Goal: Information Seeking & Learning: Learn about a topic

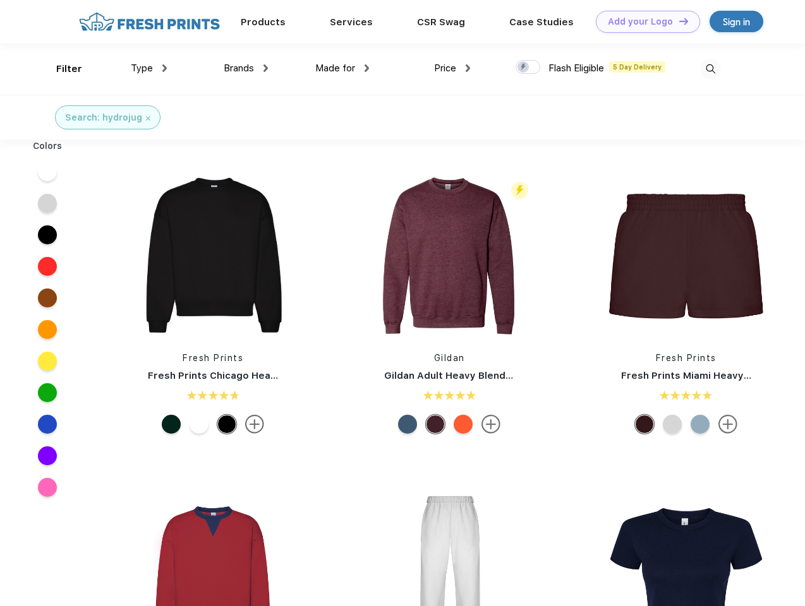
click at [643, 21] on link "Add your Logo Design Tool" at bounding box center [648, 22] width 104 height 22
click at [0, 0] on div "Design Tool" at bounding box center [0, 0] width 0 height 0
click at [678, 21] on link "Add your Logo Design Tool" at bounding box center [648, 22] width 104 height 22
click at [61, 69] on div "Filter" at bounding box center [69, 69] width 26 height 15
click at [149, 68] on span "Type" at bounding box center [142, 68] width 22 height 11
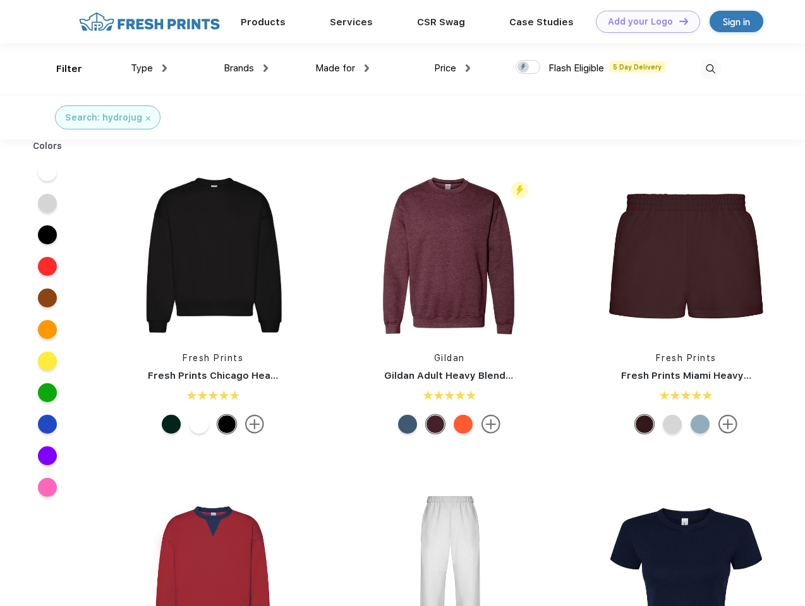
click at [246, 68] on span "Brands" at bounding box center [239, 68] width 30 height 11
click at [342, 68] on span "Made for" at bounding box center [335, 68] width 40 height 11
click at [452, 68] on span "Price" at bounding box center [445, 68] width 22 height 11
click at [528, 68] on div at bounding box center [527, 67] width 25 height 14
click at [524, 68] on input "checkbox" at bounding box center [519, 63] width 8 height 8
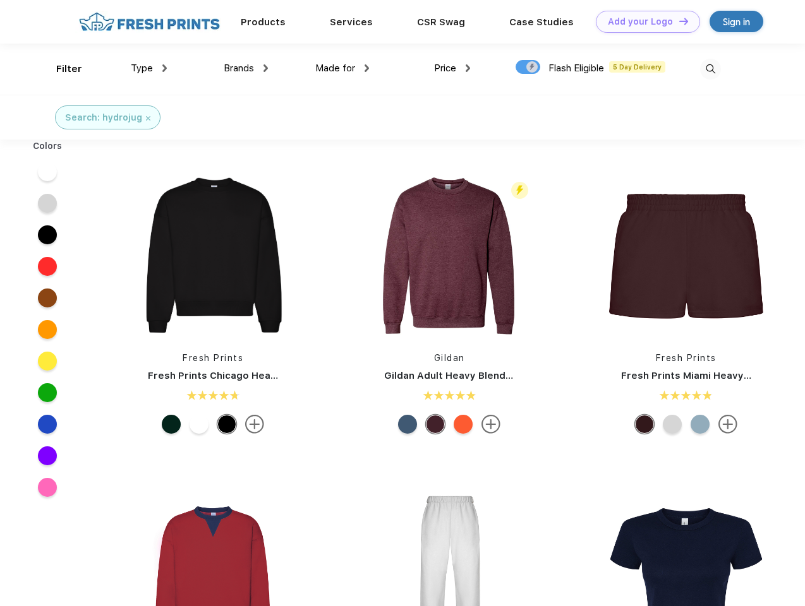
click at [710, 69] on img at bounding box center [710, 69] width 21 height 21
